Goal: Task Accomplishment & Management: Use online tool/utility

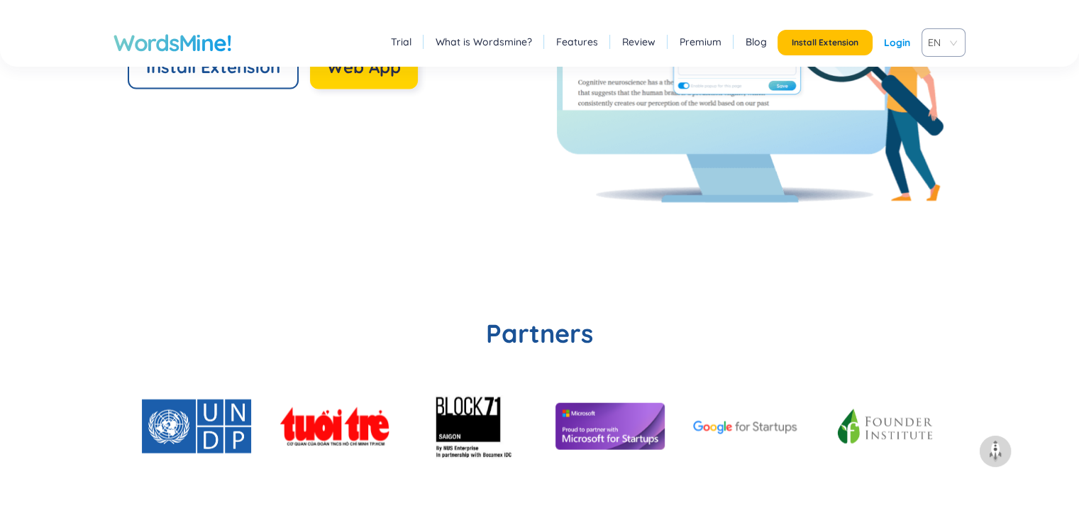
scroll to position [3049, 0]
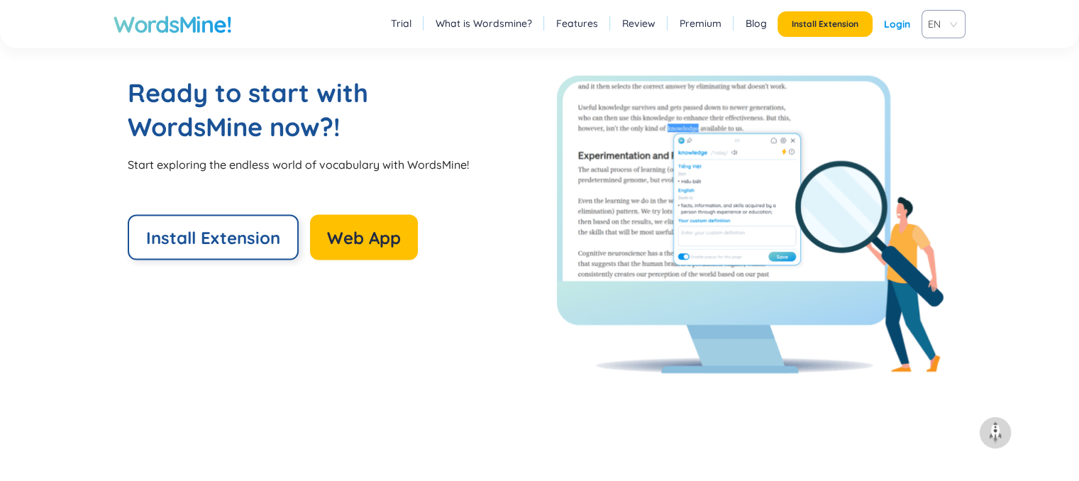
click at [199, 244] on span "Install Extension" at bounding box center [213, 237] width 134 height 23
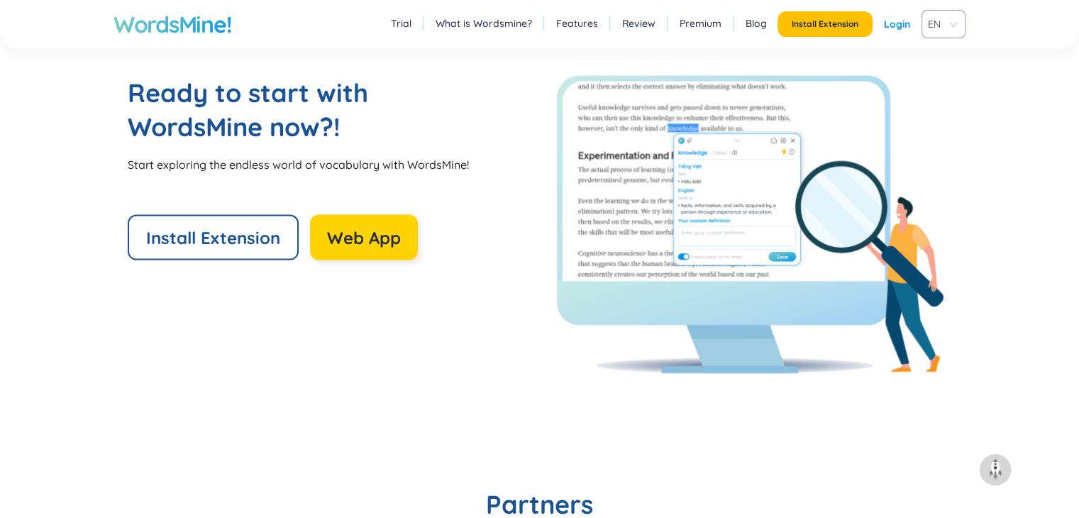
click at [369, 237] on span "Web App" at bounding box center [364, 237] width 74 height 23
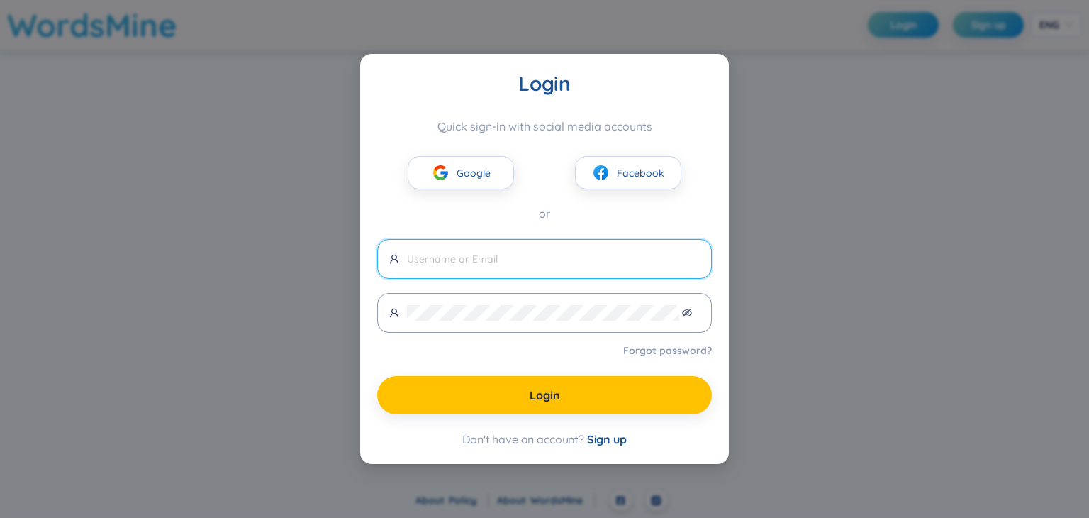
click at [488, 191] on div "Quick sign-in with social media accounts Google Facebook or" at bounding box center [544, 171] width 335 height 104
click at [478, 167] on span "Google" at bounding box center [474, 173] width 34 height 16
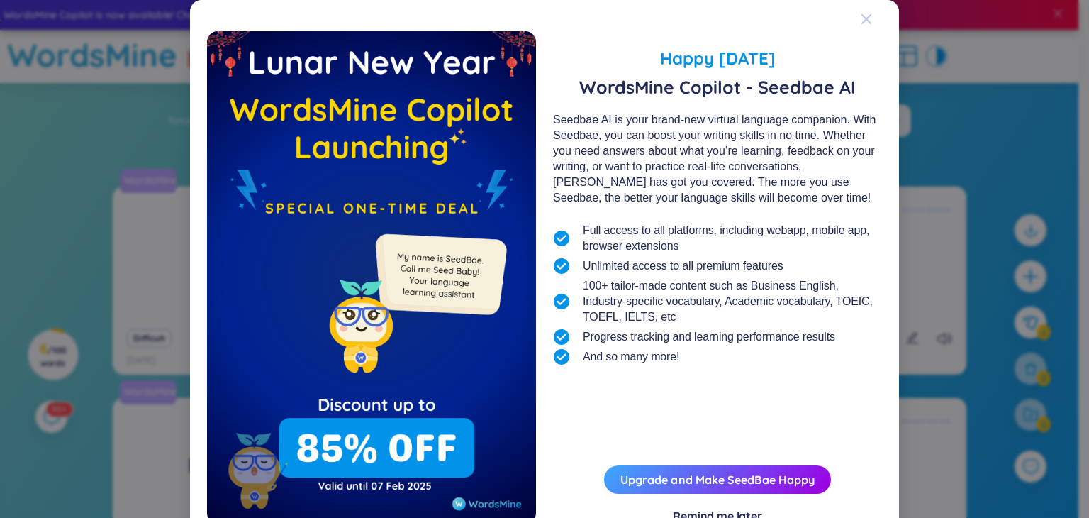
click at [861, 17] on icon "Close" at bounding box center [866, 18] width 11 height 11
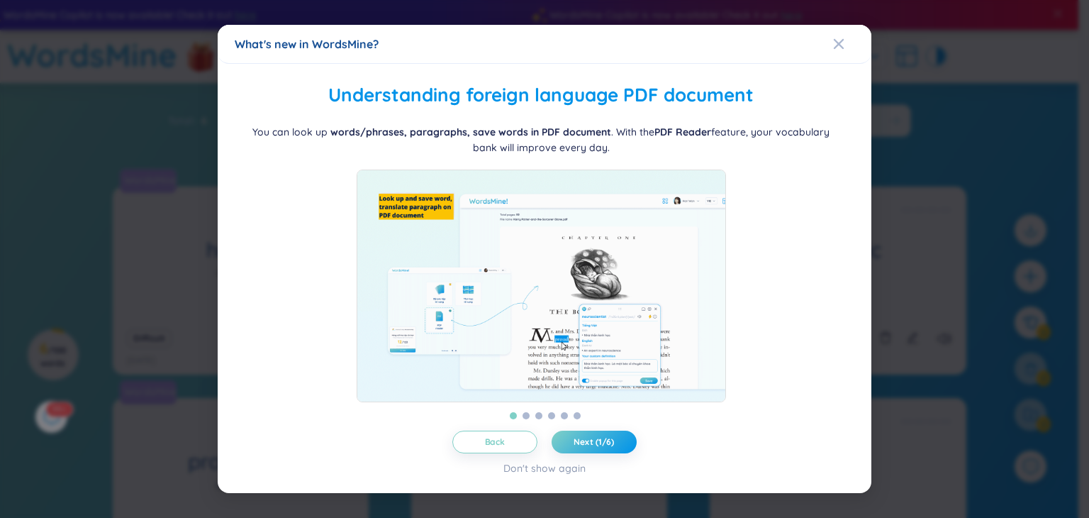
click at [857, 18] on div "What's new in WordsMine? Folder management WordsMine lets you manage and person…" at bounding box center [544, 259] width 1089 height 518
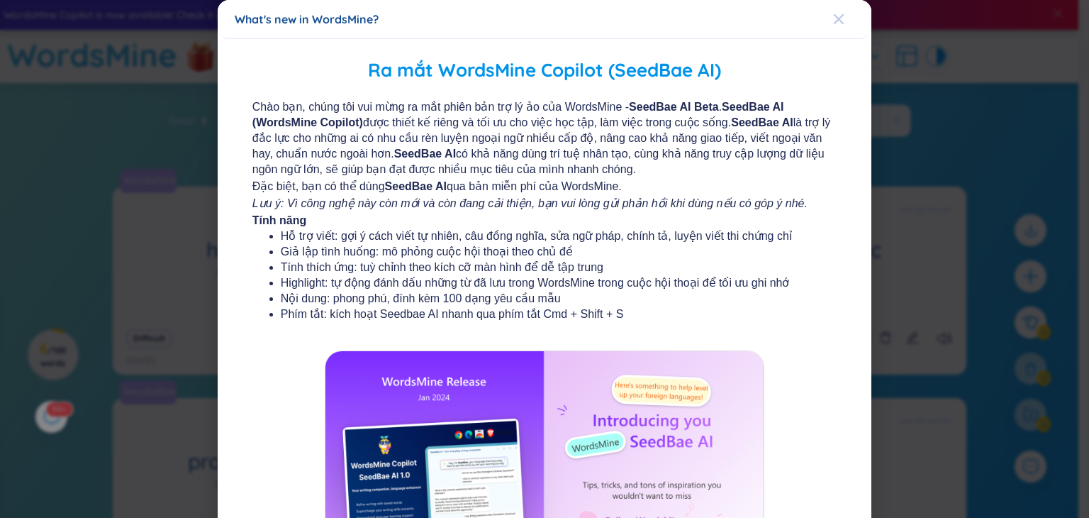
click at [838, 21] on span "Close" at bounding box center [852, 19] width 38 height 38
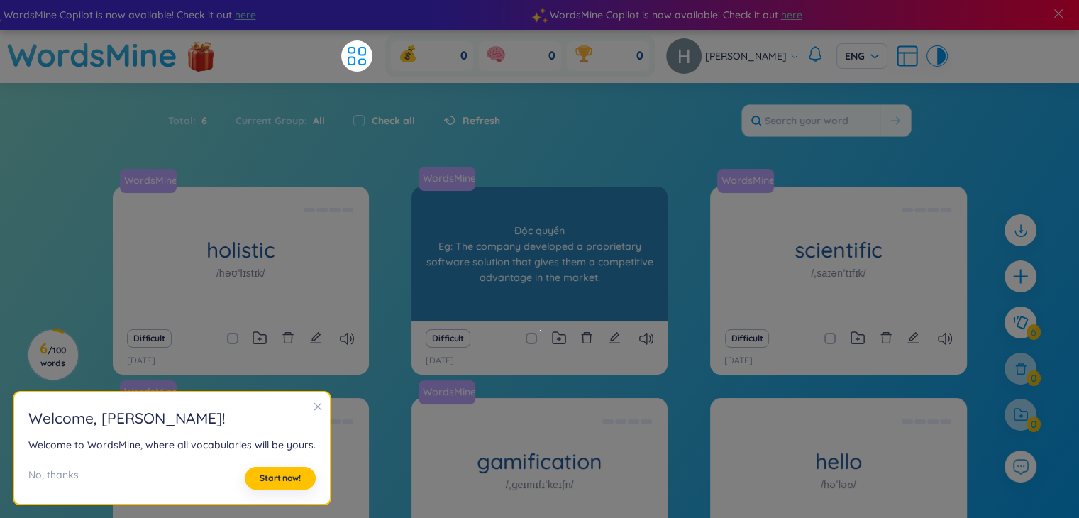
click at [479, 252] on div "WordsMine proprietary /prəˈpraɪəteri/ Độc quyền Eg: The company developed a pro…" at bounding box center [539, 254] width 256 height 135
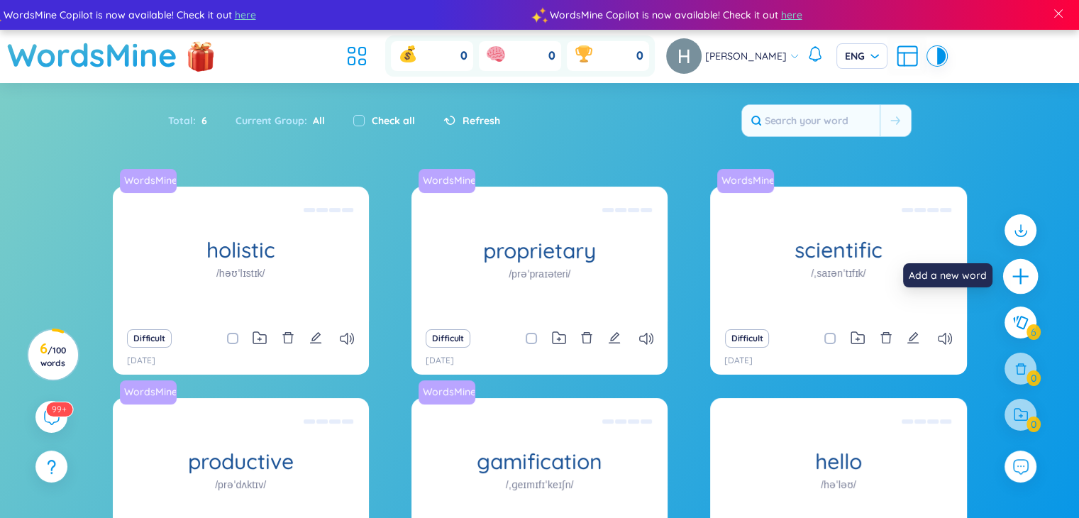
click at [1030, 273] on div at bounding box center [1020, 276] width 35 height 35
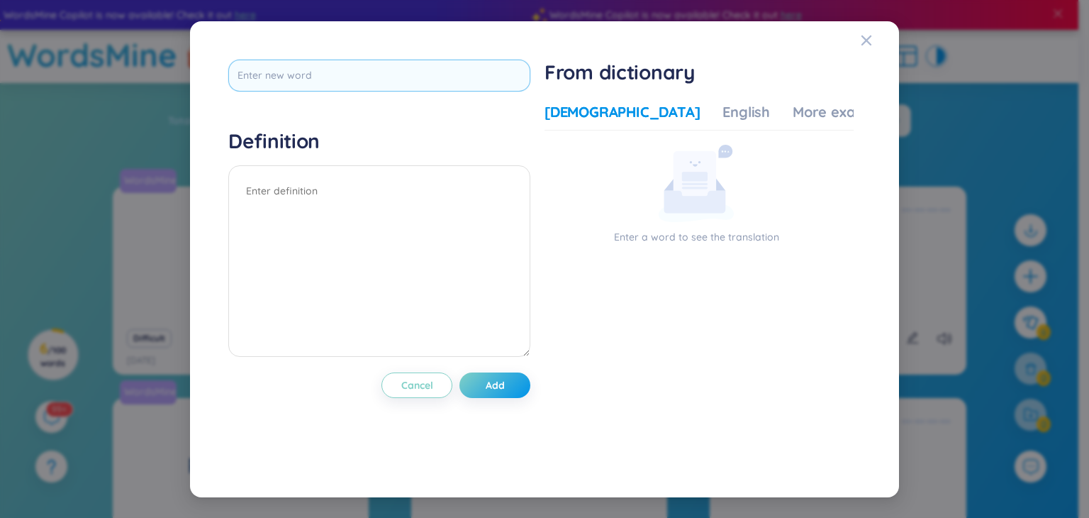
click at [292, 77] on input "text" at bounding box center [379, 76] width 302 height 32
type input "dismissed"
click at [386, 191] on div "Definition" at bounding box center [379, 244] width 302 height 233
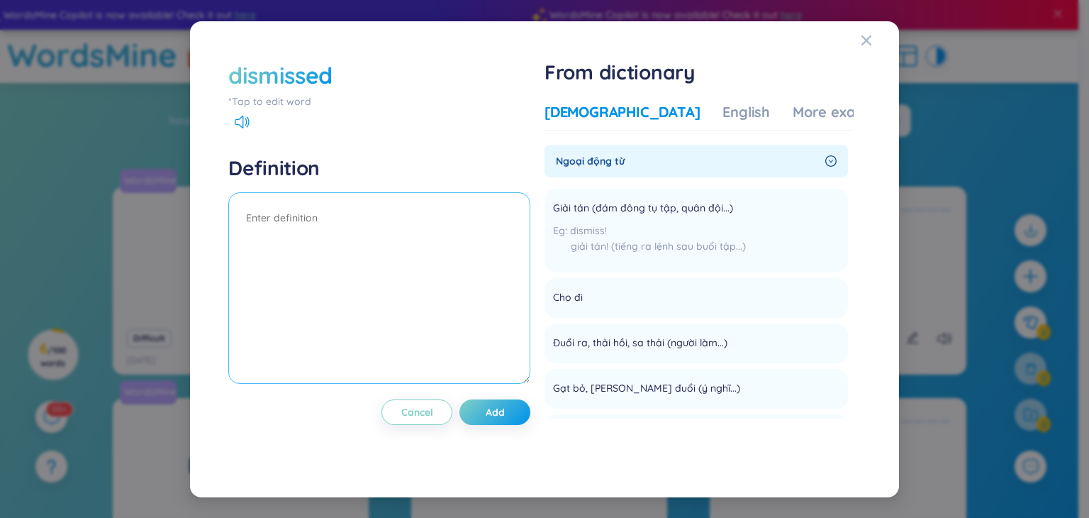
click at [348, 228] on textarea at bounding box center [379, 287] width 302 height 191
type textarea "[PERSON_NAME]"
drag, startPoint x: 179, startPoint y: 234, endPoint x: 205, endPoint y: 231, distance: 25.7
click at [163, 234] on div "dismissed *Tap to edit word Definition giari tasn Cancel Add From dictionary Vi…" at bounding box center [544, 259] width 1089 height 518
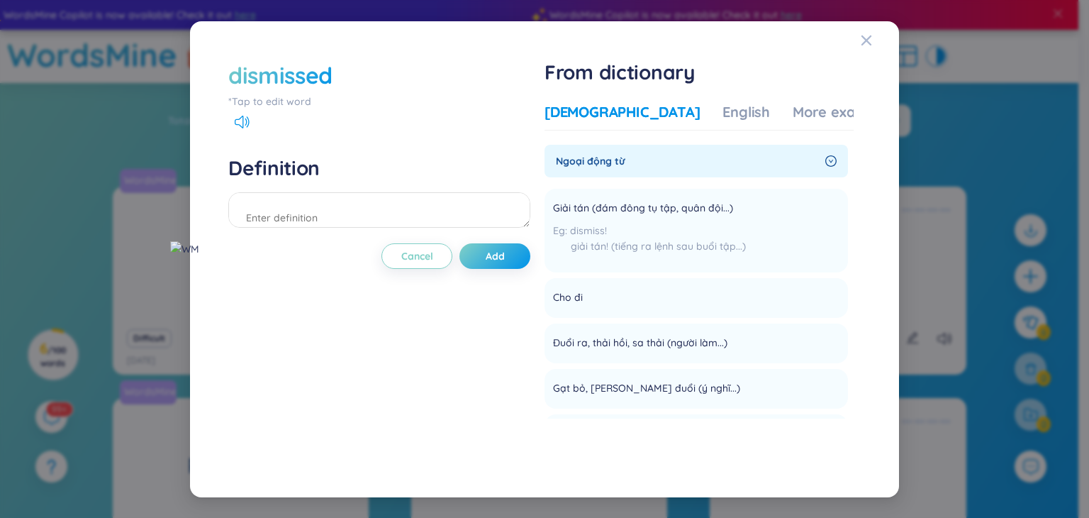
click at [730, 158] on span "Ngoại động từ" at bounding box center [688, 161] width 264 height 16
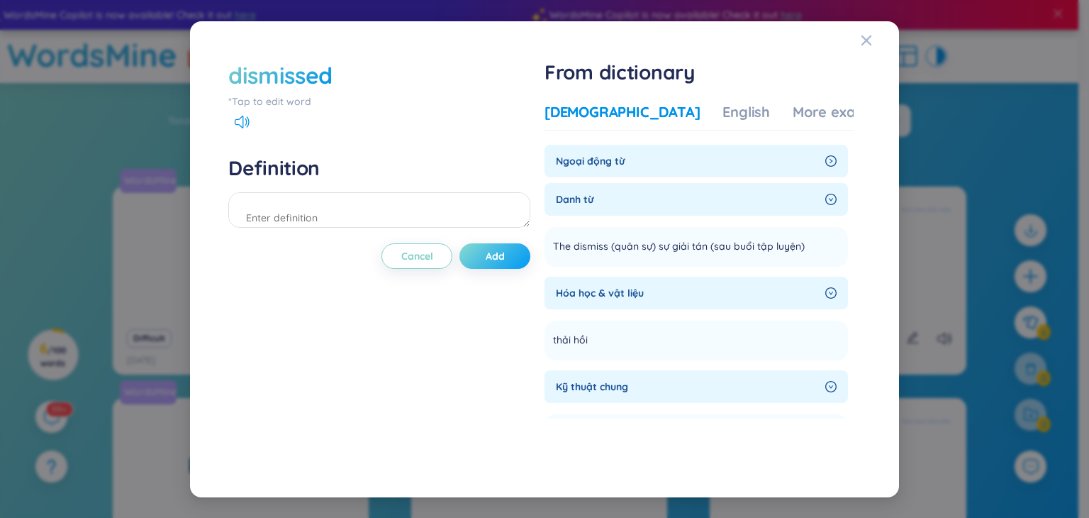
click at [502, 265] on button "Add" at bounding box center [495, 256] width 71 height 26
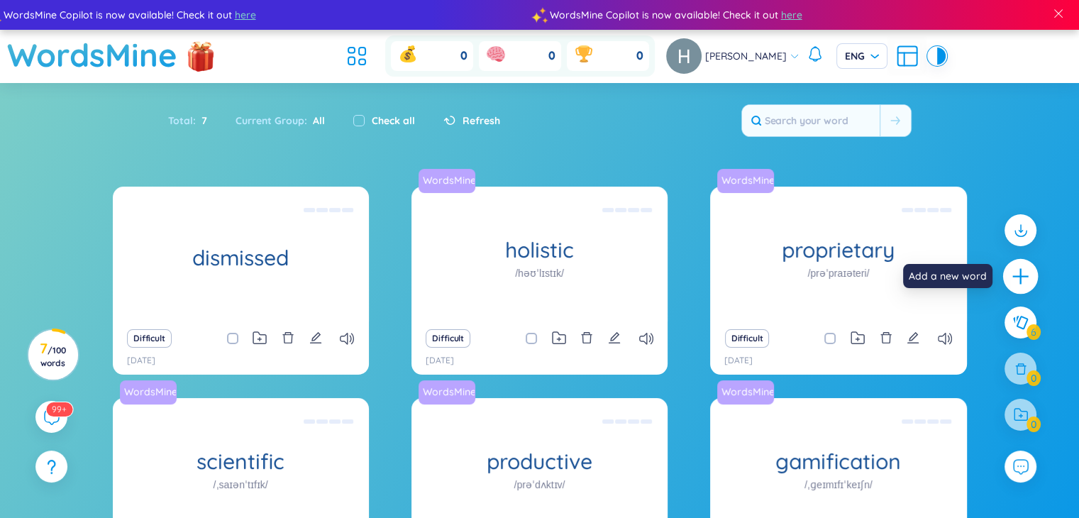
click at [1024, 273] on icon "plus" at bounding box center [1021, 277] width 20 height 20
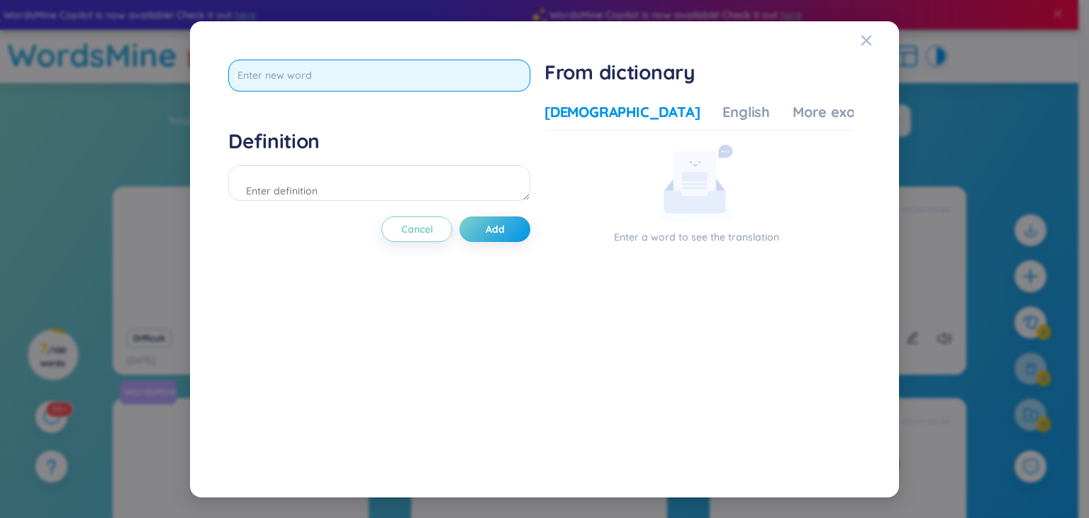
click at [372, 89] on input "text" at bounding box center [379, 76] width 302 height 32
paste input "The proposal"
type input "The proposal"
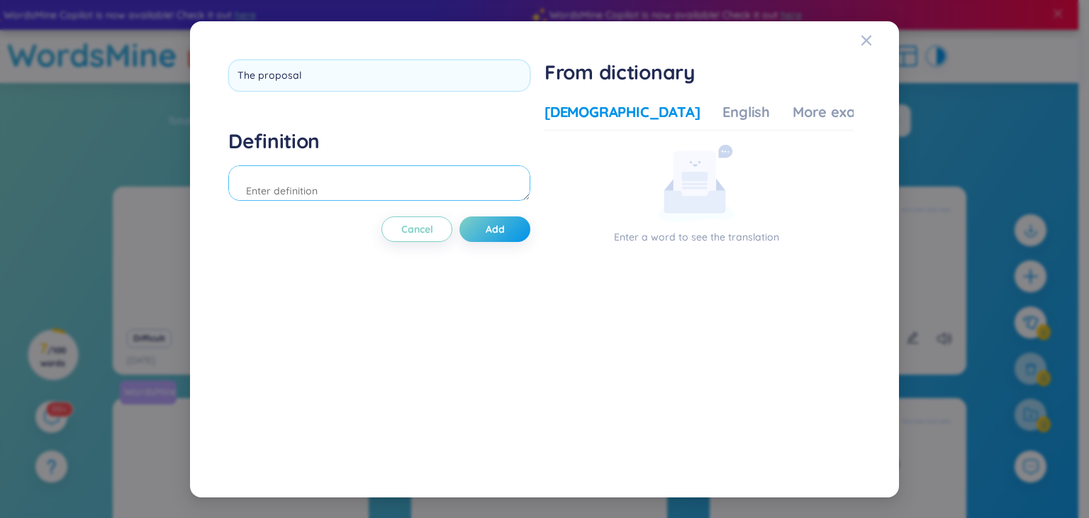
click at [494, 228] on div "The proposal Definition Cancel Add" at bounding box center [379, 259] width 302 height 399
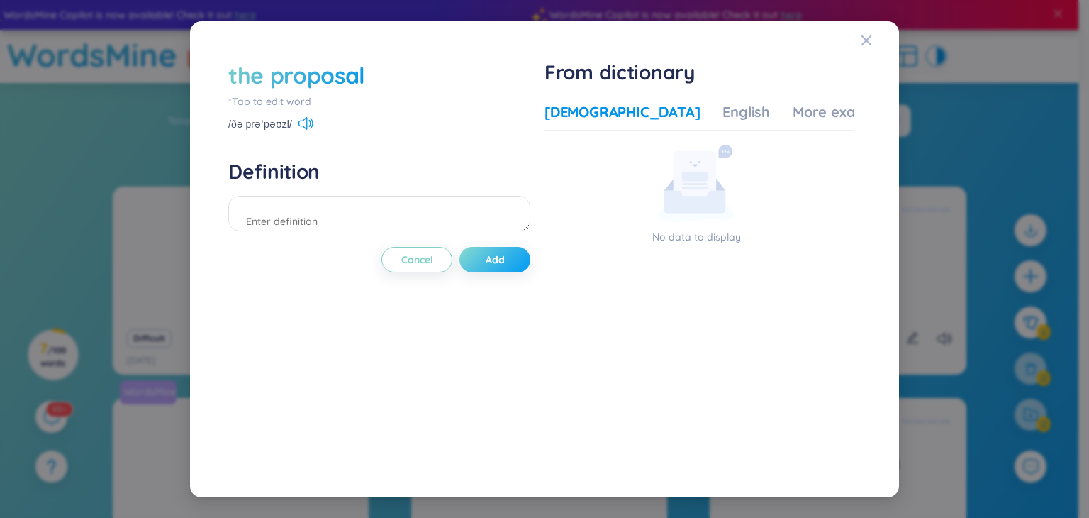
click at [499, 262] on span "Add" at bounding box center [495, 259] width 19 height 14
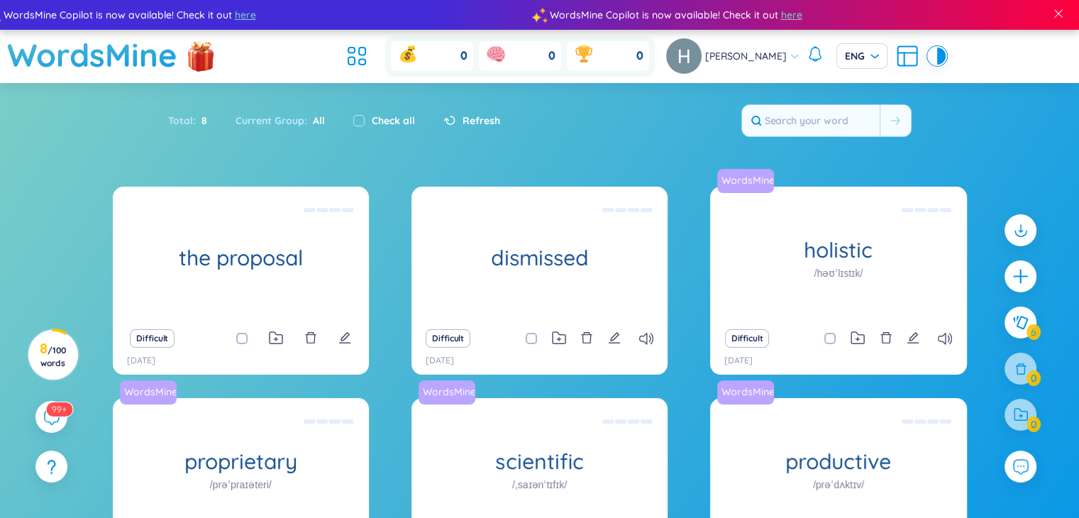
click at [1018, 280] on icon "plus" at bounding box center [1020, 276] width 18 height 18
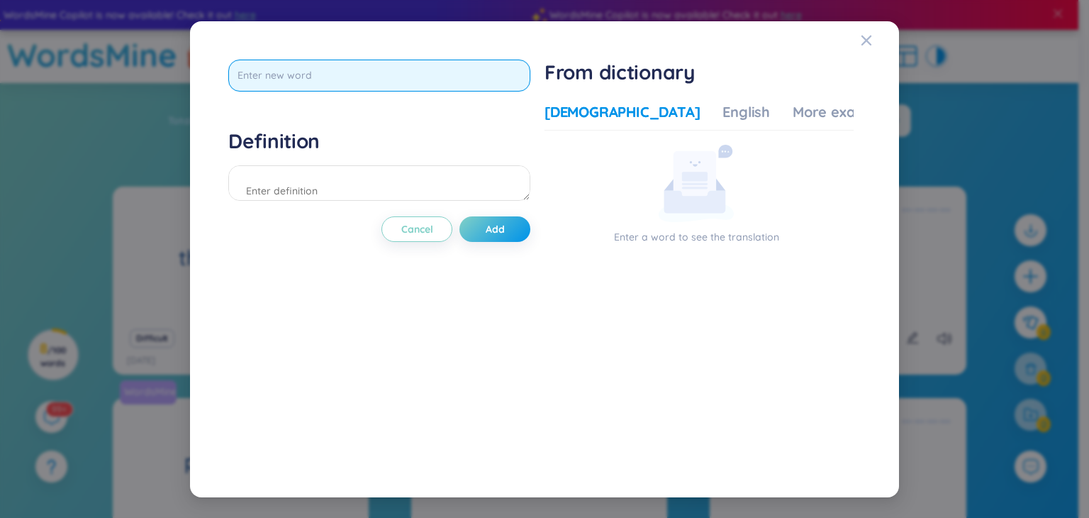
click at [407, 71] on input "text" at bounding box center [379, 76] width 302 height 32
paste input "diversionary ["
type input "diversionary"
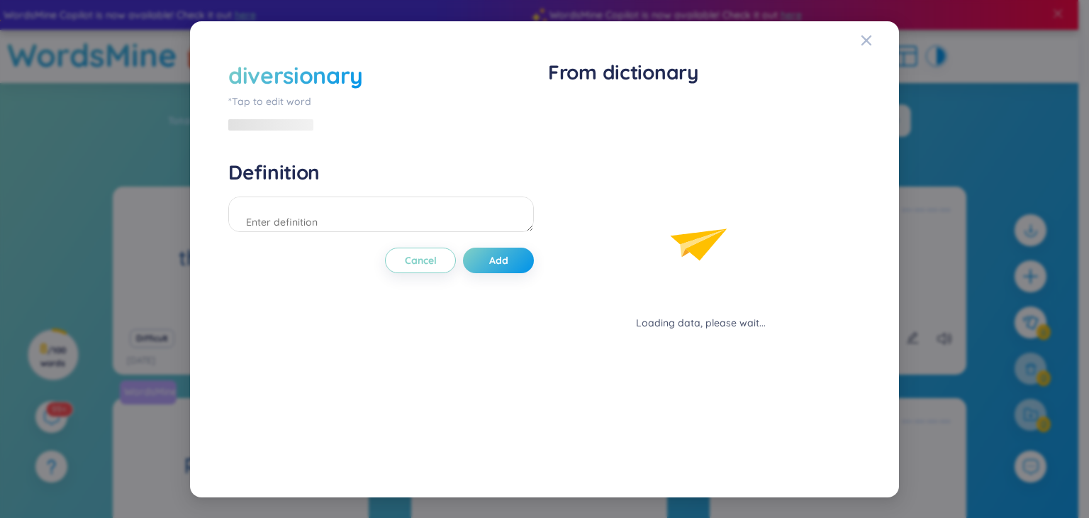
click at [489, 238] on div "diversionary *Tap to edit word Definition Cancel Add" at bounding box center [381, 259] width 306 height 399
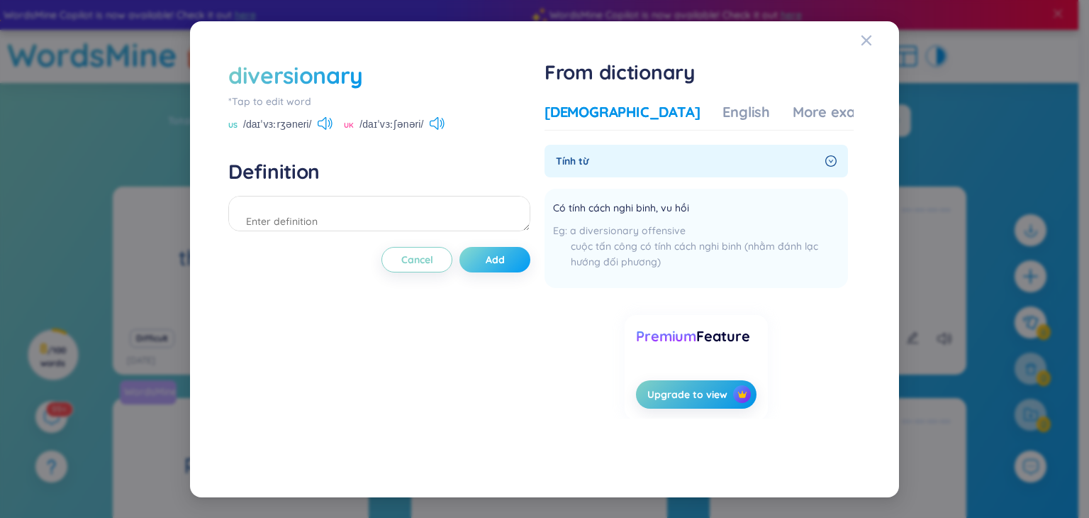
click at [494, 262] on span "Add" at bounding box center [495, 259] width 19 height 14
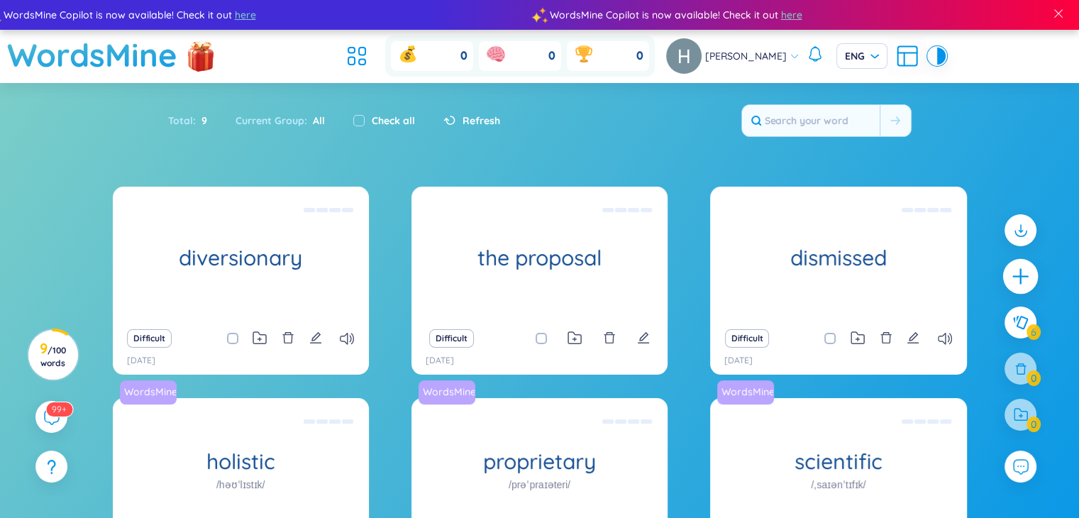
click at [1035, 277] on div at bounding box center [1020, 276] width 35 height 35
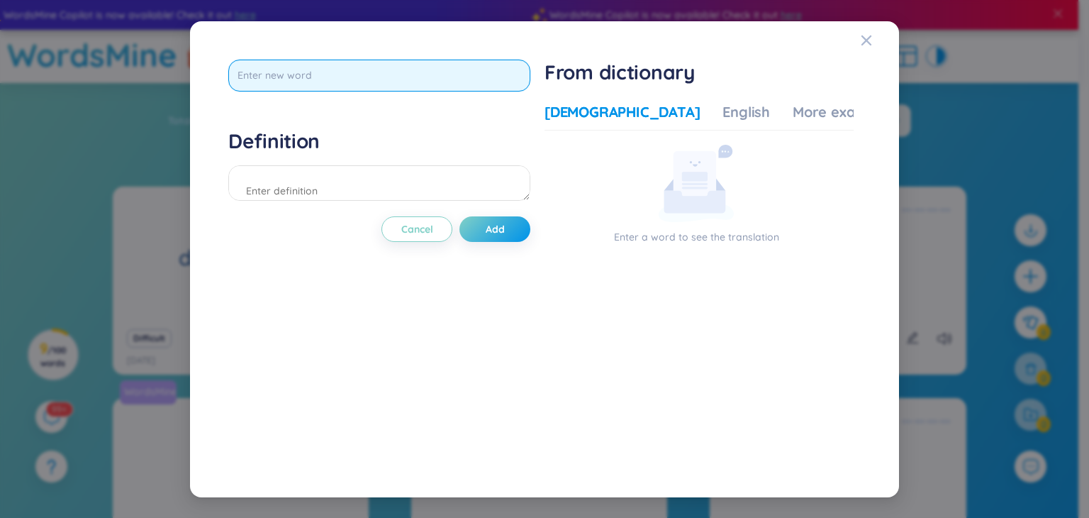
click at [335, 80] on input "text" at bounding box center [379, 76] width 302 height 32
paste input "arguments"
type input "arguments"
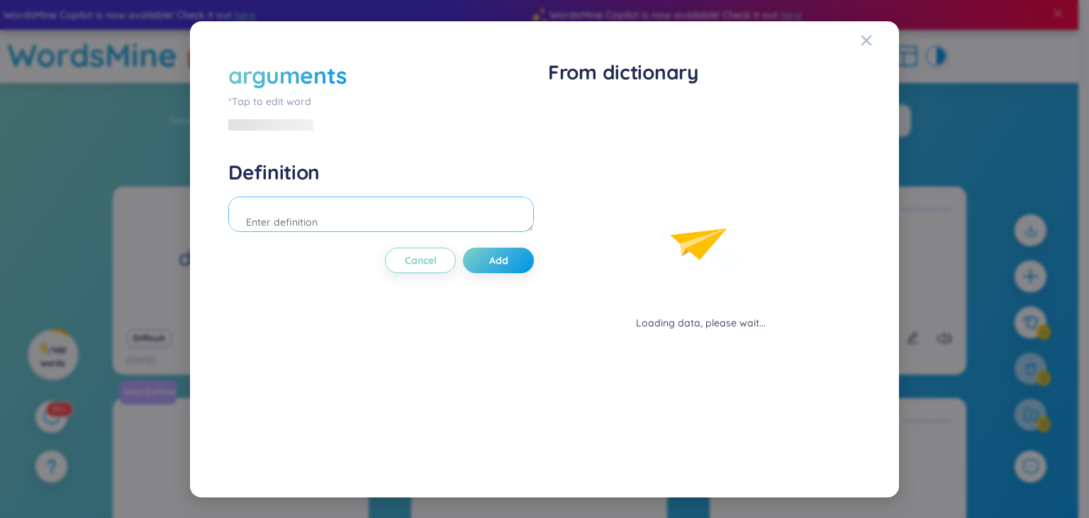
drag, startPoint x: 451, startPoint y: 171, endPoint x: 477, endPoint y: 211, distance: 47.2
click at [476, 210] on div "Definition" at bounding box center [381, 198] width 306 height 77
click at [484, 276] on div "arguments *Tap to edit word Definition Cancel Add" at bounding box center [381, 259] width 306 height 399
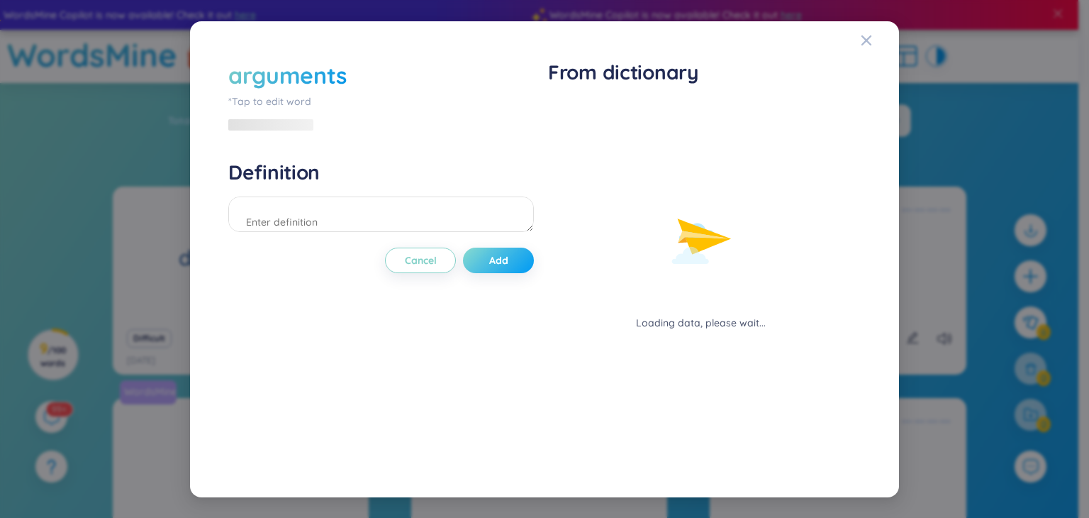
click at [486, 265] on button "Add" at bounding box center [498, 260] width 71 height 26
